Goal: Transaction & Acquisition: Purchase product/service

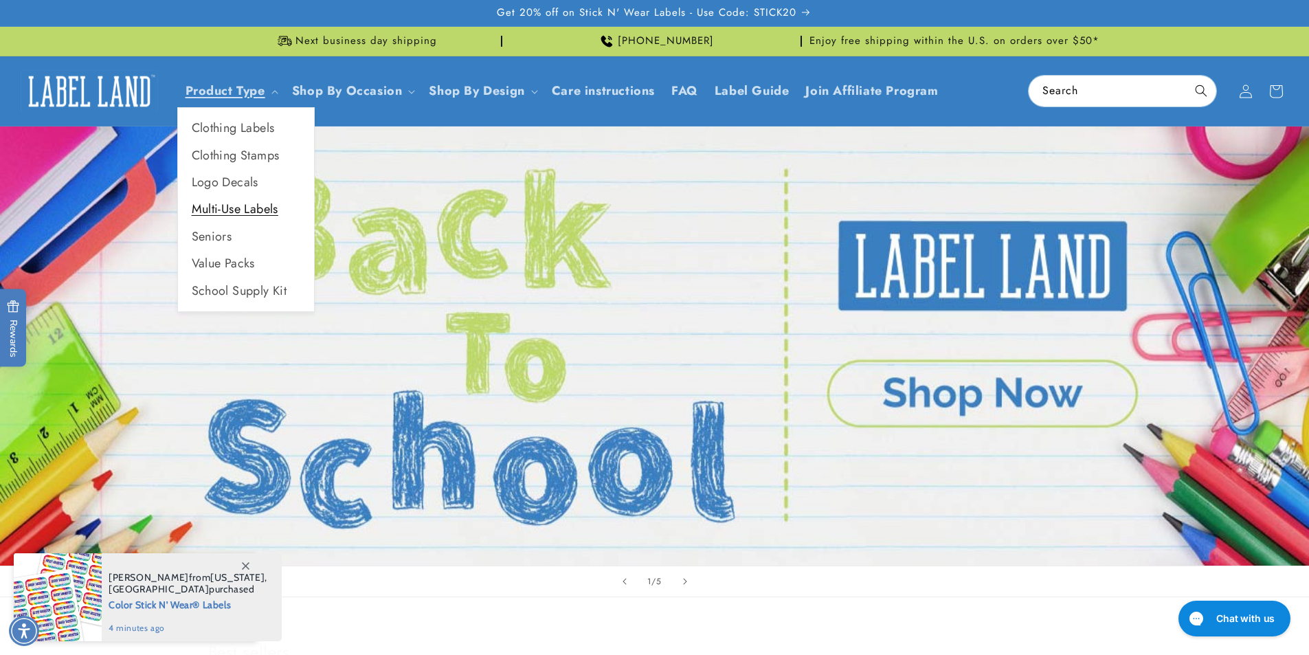
click at [255, 203] on link "Multi-Use Labels" at bounding box center [246, 209] width 136 height 27
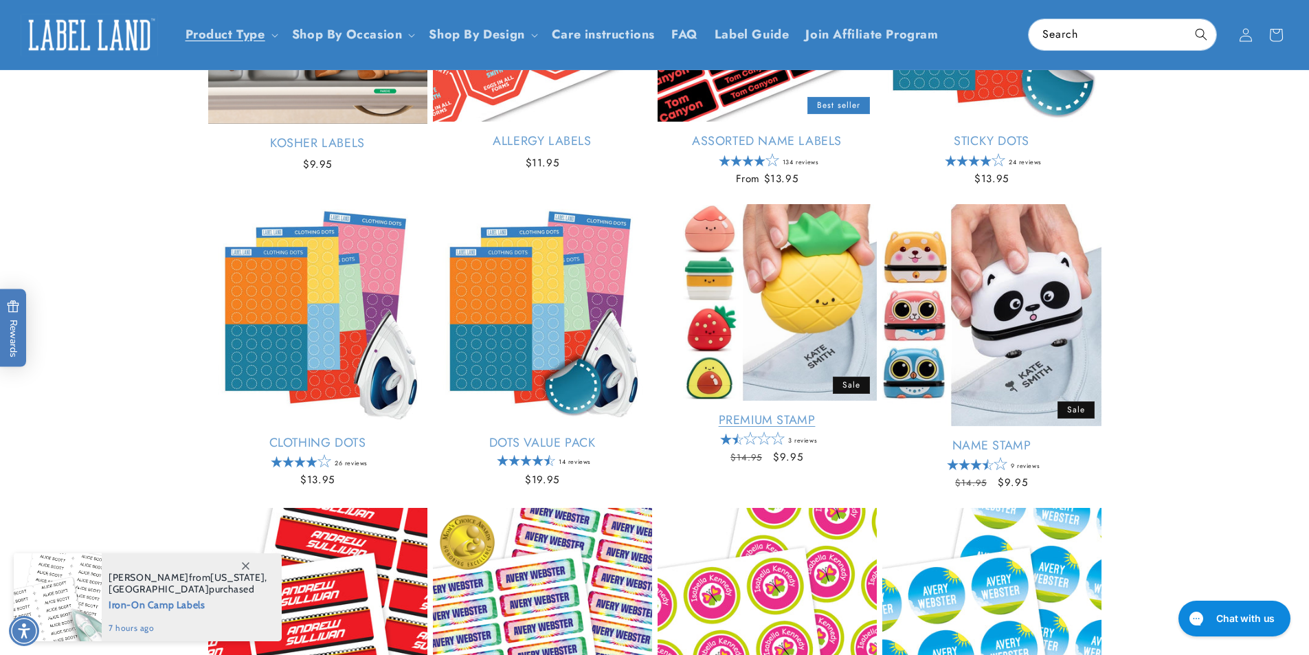
scroll to position [343, 0]
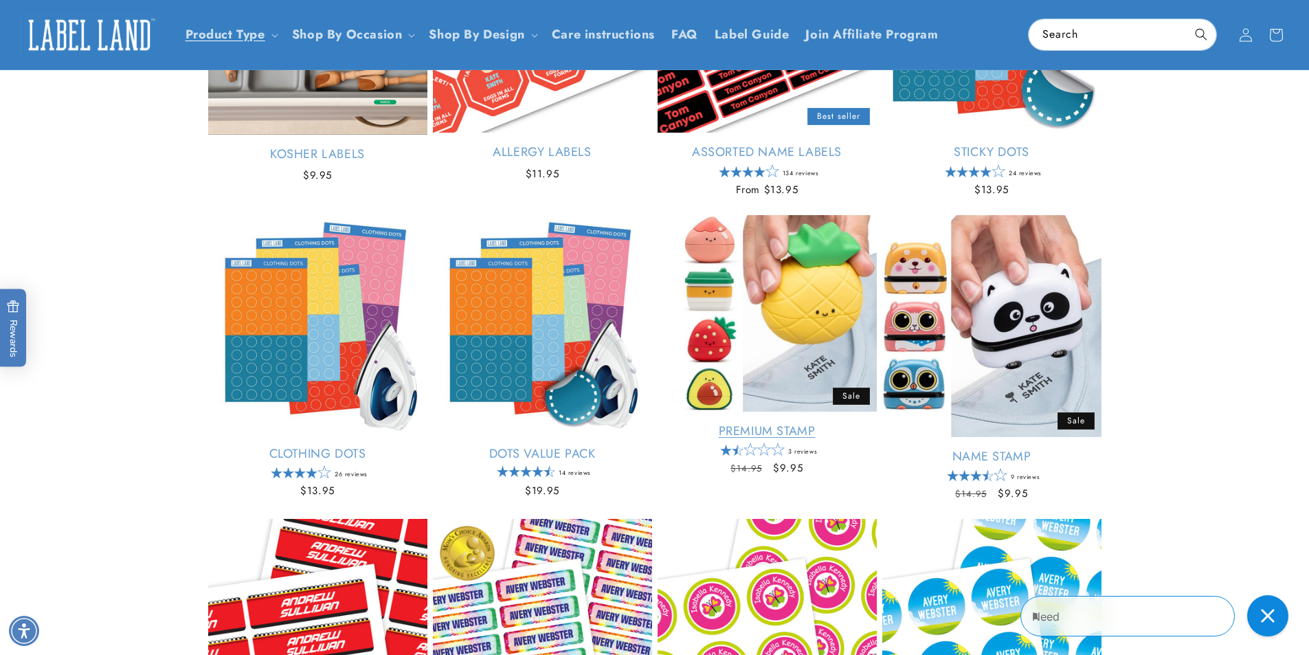
click at [785, 423] on link "Premium Stamp" at bounding box center [766, 431] width 219 height 16
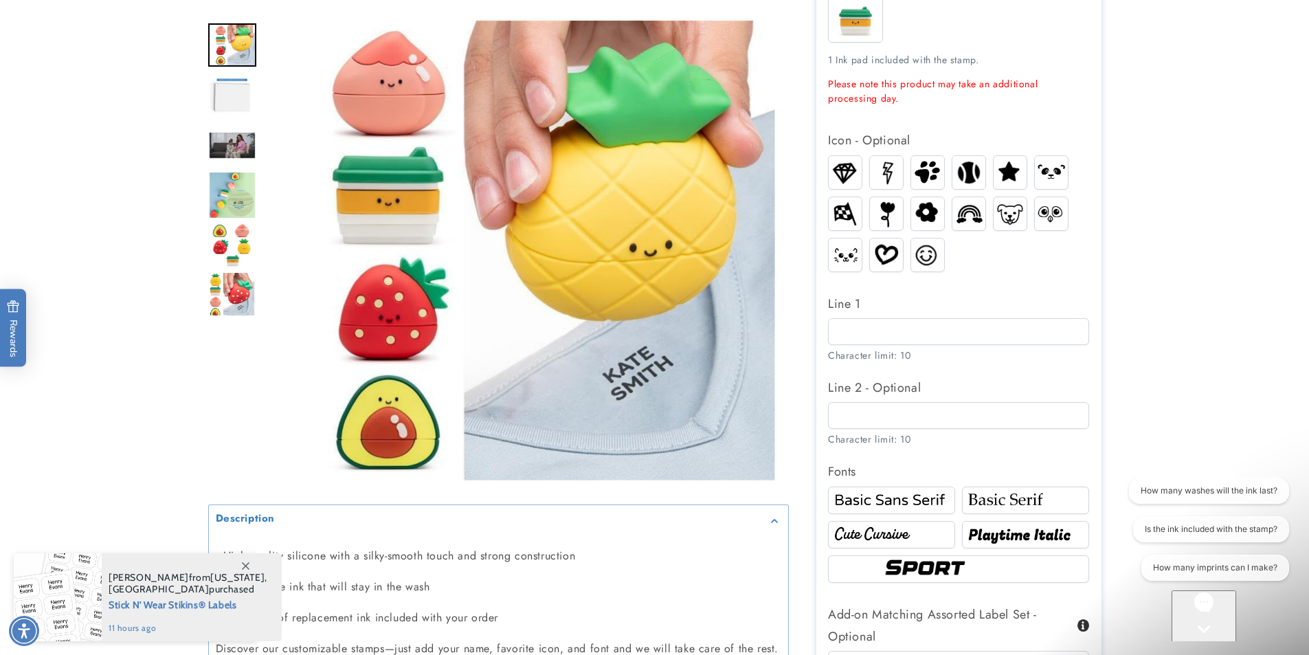
scroll to position [550, 0]
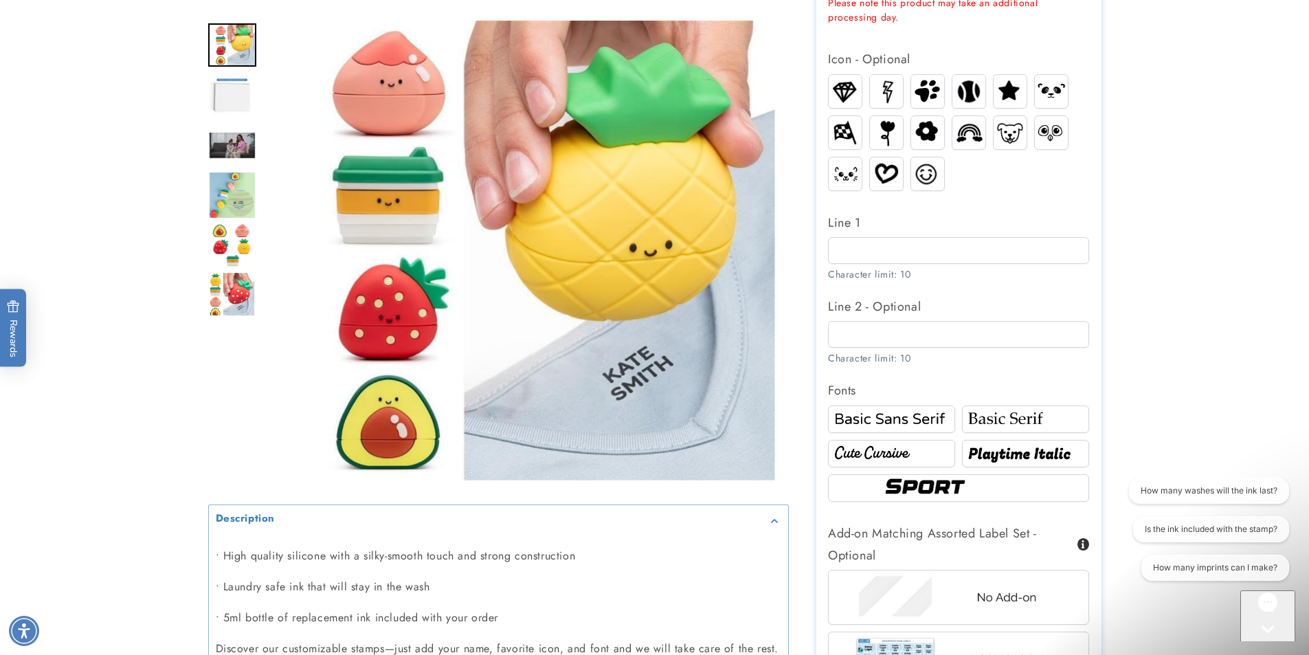
click at [241, 563] on p "• High quality silicone with a silky-smooth touch and strong construction" at bounding box center [498, 556] width 565 height 20
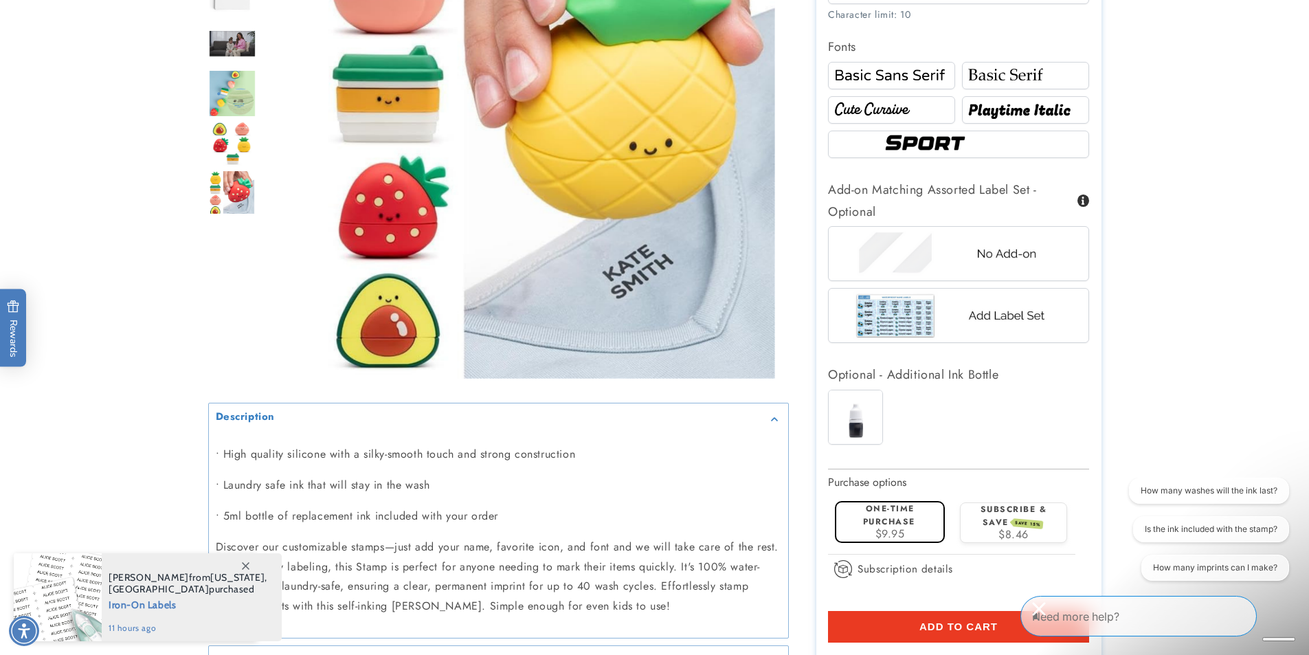
scroll to position [962, 0]
